Goal: Transaction & Acquisition: Purchase product/service

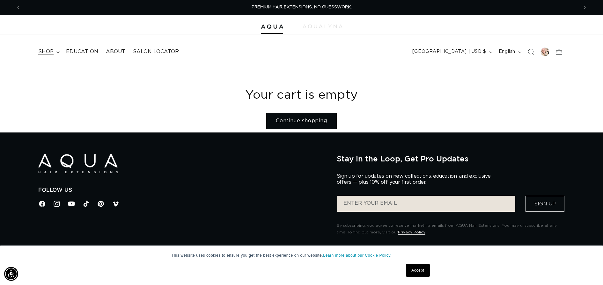
click at [54, 53] on summary "shop" at bounding box center [48, 52] width 28 height 14
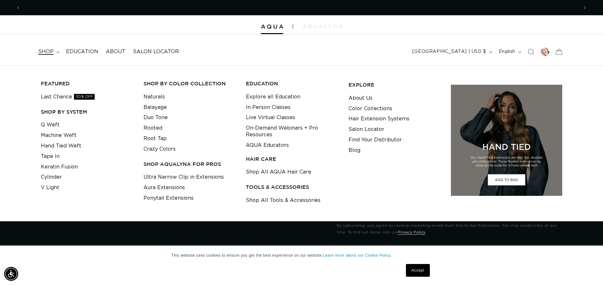
scroll to position [0, 558]
click at [53, 124] on link "Q Weft" at bounding box center [50, 125] width 19 height 11
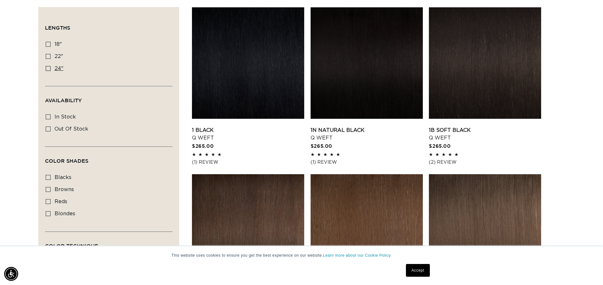
scroll to position [0, 558]
click at [48, 68] on icon at bounding box center [48, 68] width 5 height 5
click at [48, 68] on input "24" 24" (5 products)" at bounding box center [48, 68] width 5 height 5
checkbox input "true"
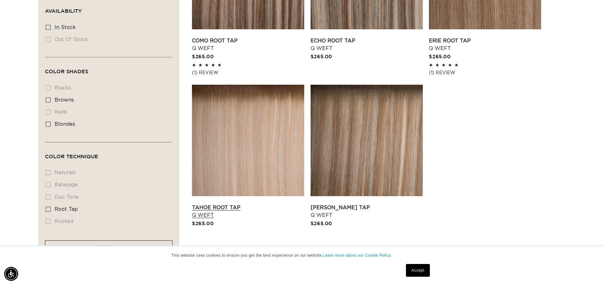
click at [264, 204] on link "Tahoe Root Tap Q Weft" at bounding box center [248, 211] width 112 height 15
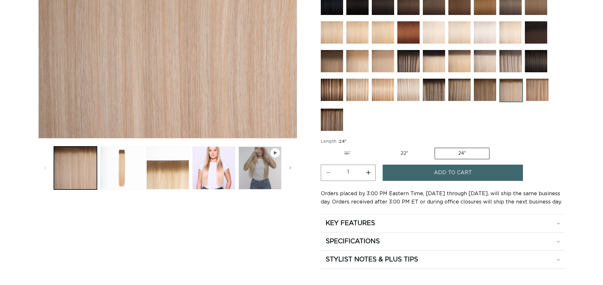
scroll to position [182, 0]
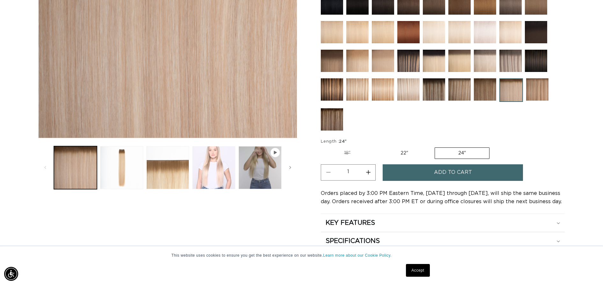
click at [226, 164] on button "Load image 4 in gallery view" at bounding box center [213, 167] width 43 height 43
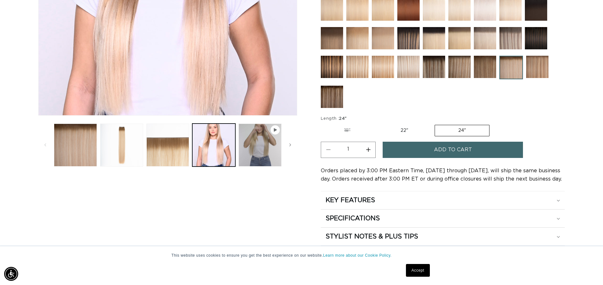
scroll to position [204, 0]
click at [369, 151] on button "Increase quantity for Tahoe Root Tap - Q Weft" at bounding box center [368, 150] width 14 height 16
type input "3"
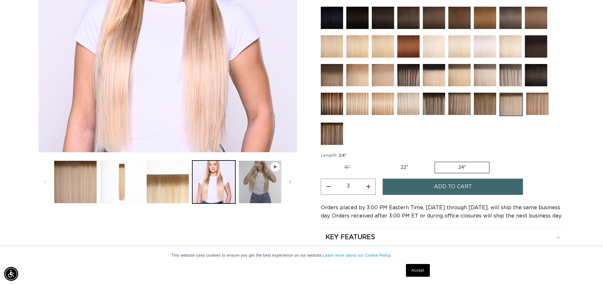
scroll to position [193, 0]
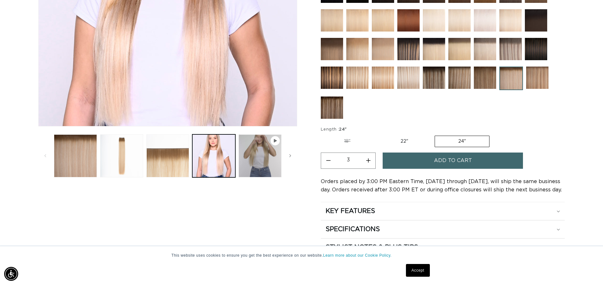
click at [434, 159] on span "Add to cart" at bounding box center [453, 161] width 38 height 16
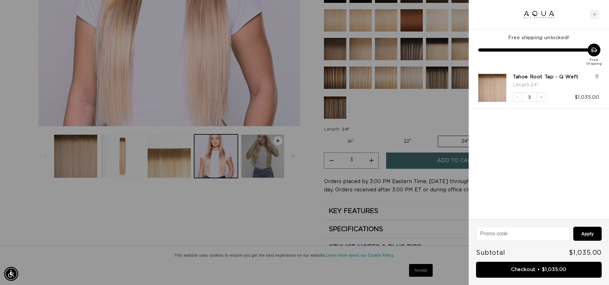
scroll to position [0, 1128]
click at [544, 269] on link "Checkout • $1,035.00" at bounding box center [539, 270] width 126 height 16
